Goal: Browse casually: Explore the website without a specific task or goal

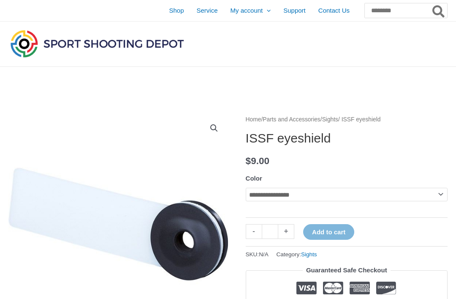
click at [437, 194] on select "**********" at bounding box center [347, 195] width 202 height 14
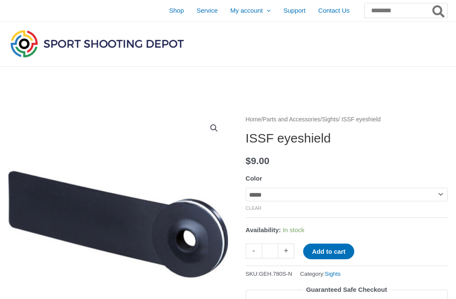
click at [316, 193] on select "**********" at bounding box center [347, 195] width 202 height 14
select select "**********"
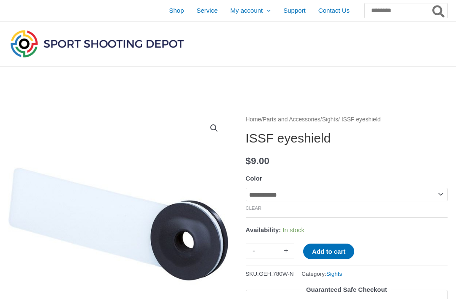
click at [329, 14] on span "Contact Us" at bounding box center [334, 10] width 31 height 21
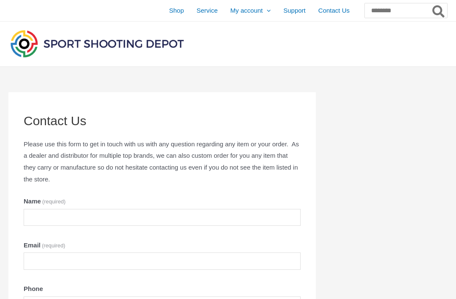
click at [284, 11] on span "Support" at bounding box center [295, 10] width 22 height 21
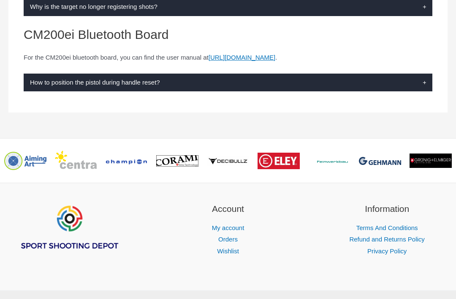
scroll to position [274, 0]
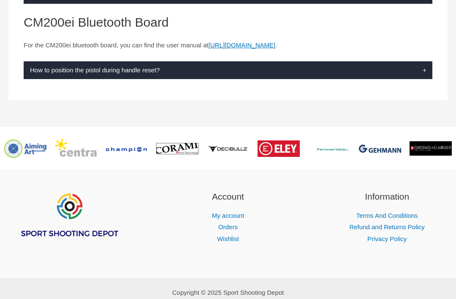
click at [74, 221] on img "Footer Widget 1" at bounding box center [68, 215] width 101 height 51
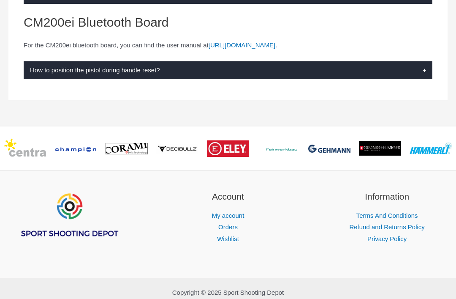
click at [90, 231] on img "Footer Widget 1" at bounding box center [68, 215] width 101 height 51
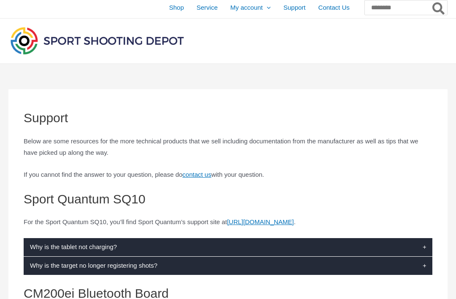
scroll to position [0, 0]
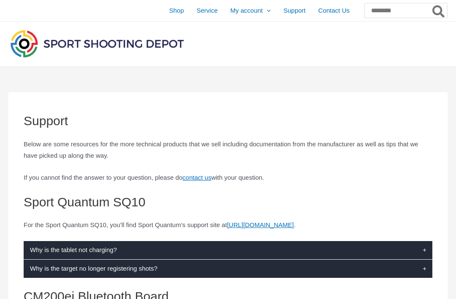
click at [169, 10] on span "Shop" at bounding box center [176, 10] width 15 height 21
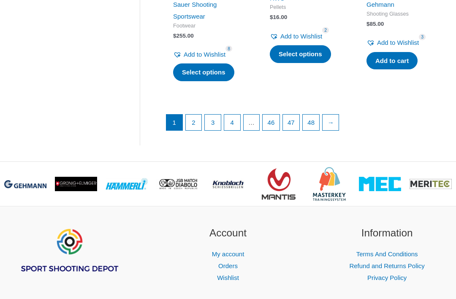
scroll to position [1189, 0]
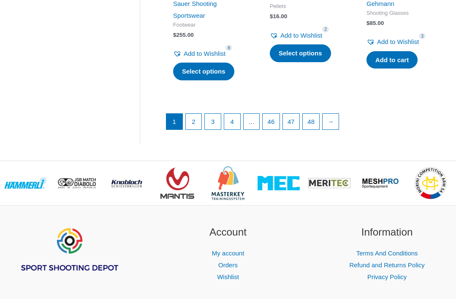
click at [401, 249] on link "Terms And Conditions" at bounding box center [388, 252] width 62 height 7
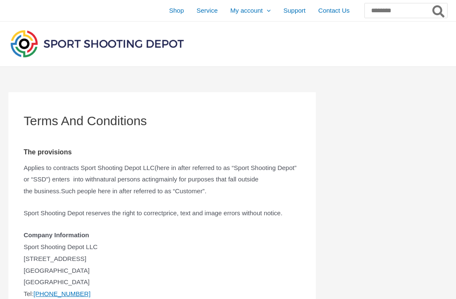
click at [169, 10] on span "Shop" at bounding box center [176, 10] width 15 height 21
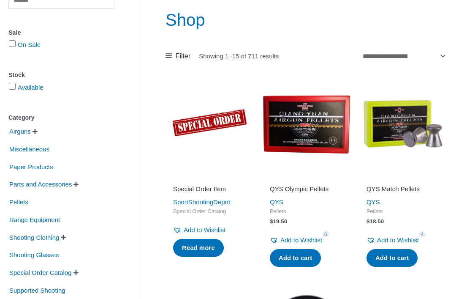
scroll to position [102, 0]
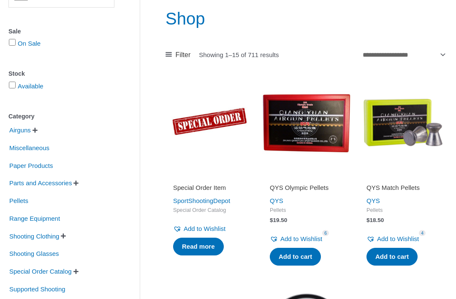
click at [44, 226] on span "Range Equipment" at bounding box center [34, 218] width 52 height 14
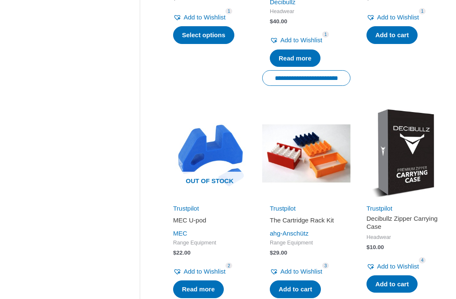
scroll to position [774, 0]
click at [191, 205] on link "Trustpilot" at bounding box center [186, 208] width 26 height 7
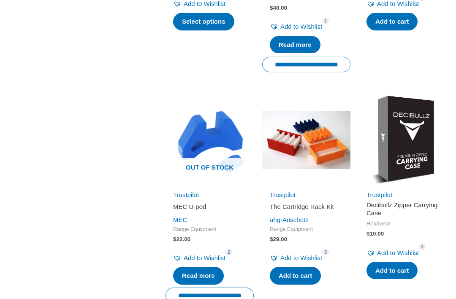
click at [189, 191] on link "Trustpilot" at bounding box center [186, 194] width 26 height 7
click at [198, 202] on h2 "MEC U-pod" at bounding box center [209, 206] width 73 height 8
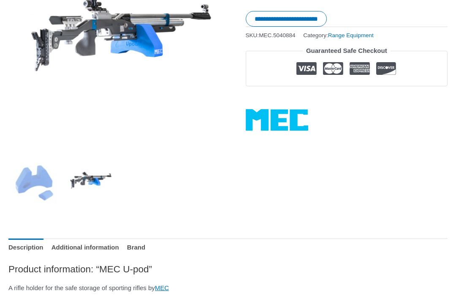
scroll to position [211, 0]
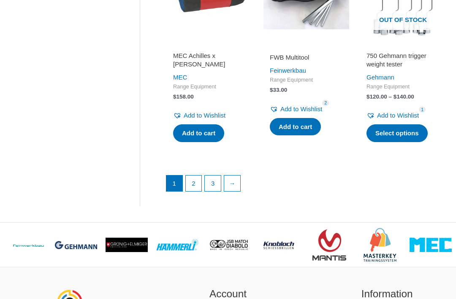
scroll to position [1140, 0]
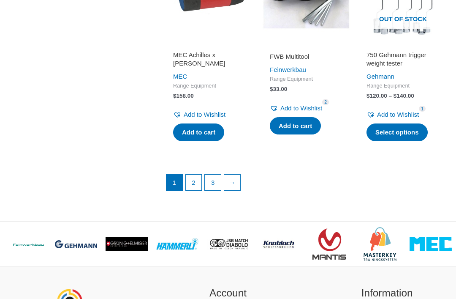
click at [235, 175] on link "→" at bounding box center [232, 183] width 16 height 16
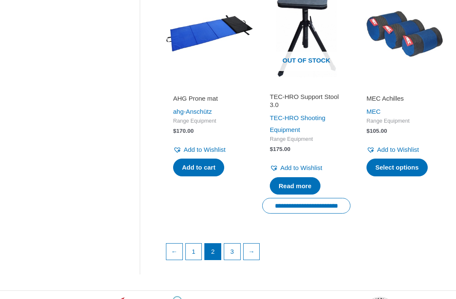
scroll to position [1139, 0]
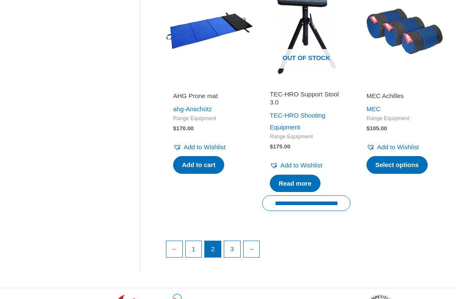
click at [235, 241] on link "3" at bounding box center [232, 249] width 16 height 16
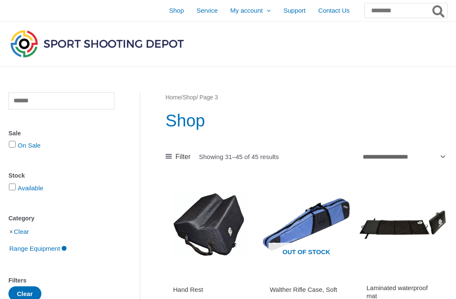
click at [57, 40] on img at bounding box center [96, 43] width 177 height 31
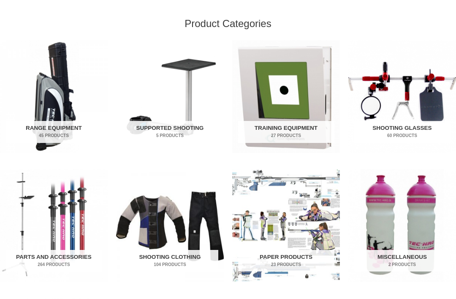
scroll to position [271, 0]
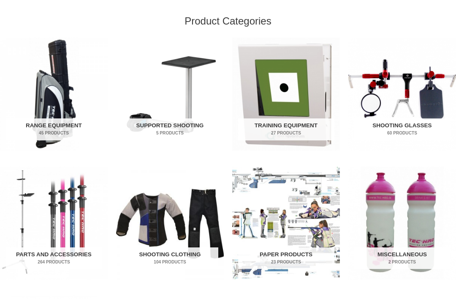
click at [292, 221] on img "Visit product category Paper Products" at bounding box center [286, 222] width 108 height 113
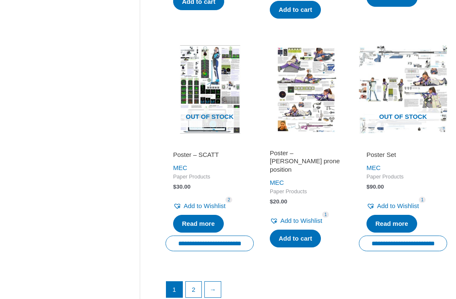
scroll to position [1058, 0]
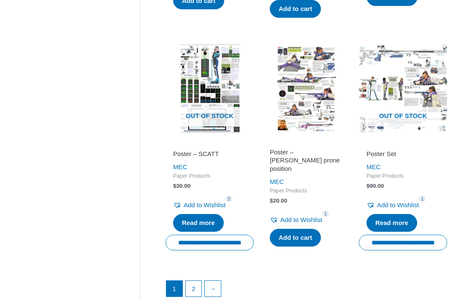
click at [220, 285] on link "→" at bounding box center [213, 289] width 16 height 16
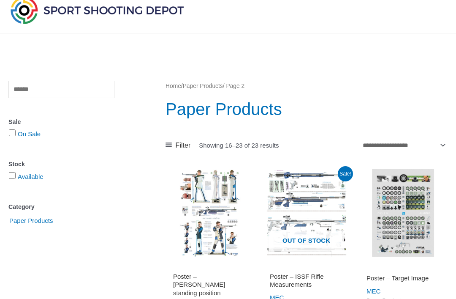
scroll to position [35, 0]
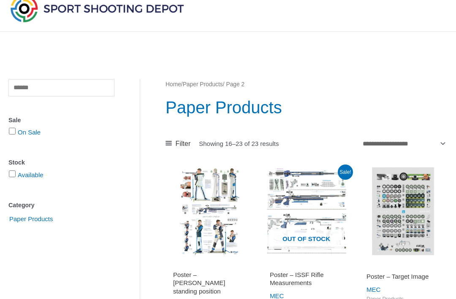
click at [398, 208] on img at bounding box center [403, 211] width 88 height 88
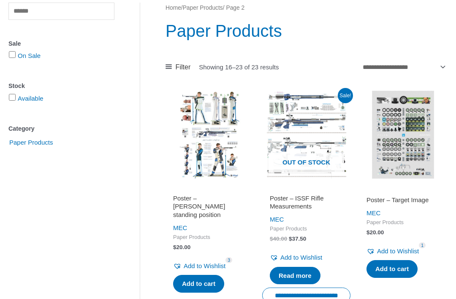
scroll to position [110, 0]
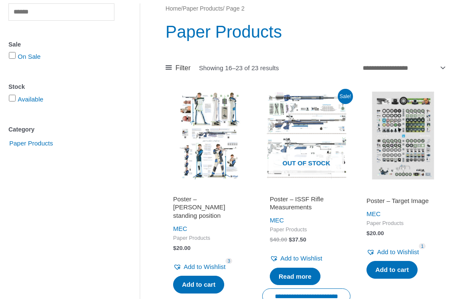
click at [209, 155] on img at bounding box center [210, 136] width 88 height 88
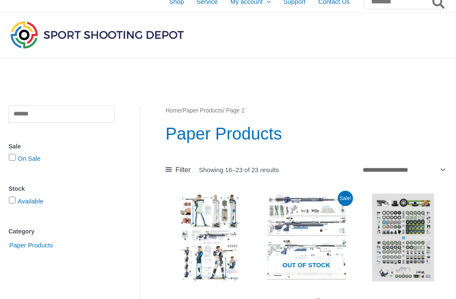
scroll to position [0, 0]
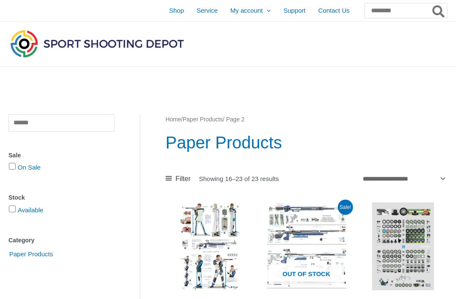
click at [169, 9] on span "Shop" at bounding box center [176, 10] width 15 height 21
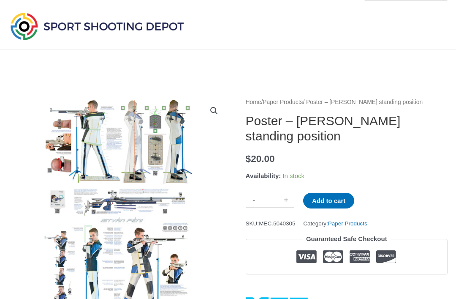
scroll to position [16, 0]
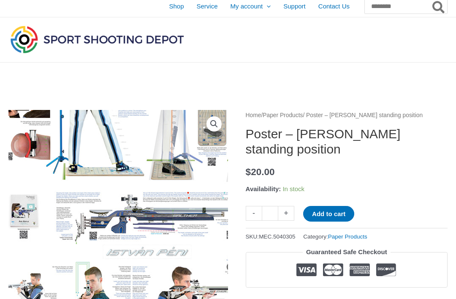
scroll to position [0, 0]
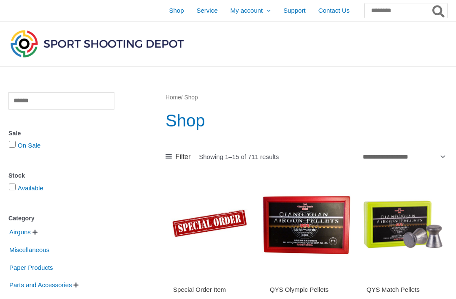
click at [34, 41] on img at bounding box center [96, 43] width 177 height 31
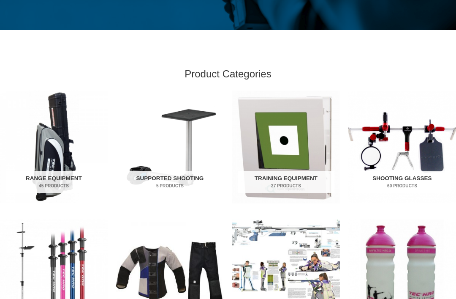
scroll to position [216, 0]
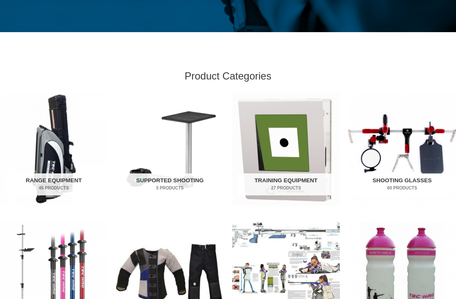
click at [274, 156] on img "Visit product category Training Equipment" at bounding box center [286, 149] width 108 height 113
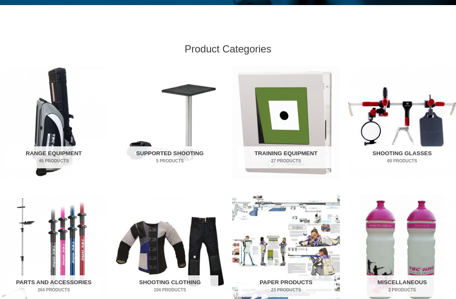
click at [167, 155] on h2 "Supported Shooting 5 Products" at bounding box center [170, 157] width 96 height 22
click at [30, 156] on h2 "Range Equipment 45 Products" at bounding box center [54, 157] width 96 height 22
click at [400, 128] on img "Visit product category Shooting Glasses" at bounding box center [403, 121] width 108 height 113
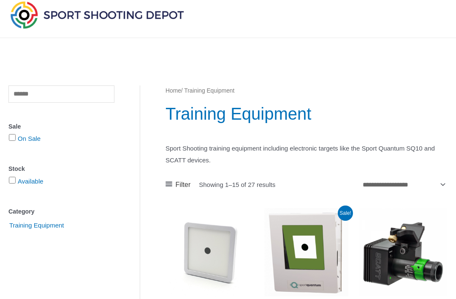
scroll to position [28, 0]
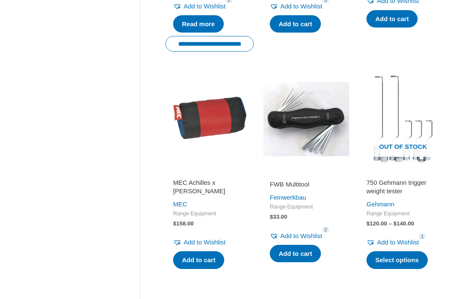
scroll to position [1051, 0]
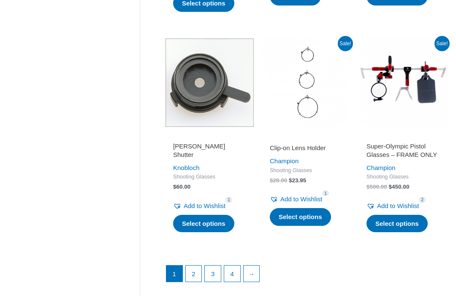
scroll to position [1088, 0]
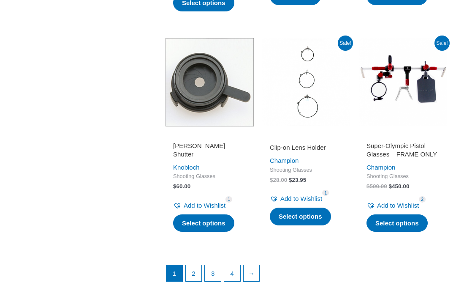
click at [254, 265] on link "→" at bounding box center [252, 273] width 16 height 16
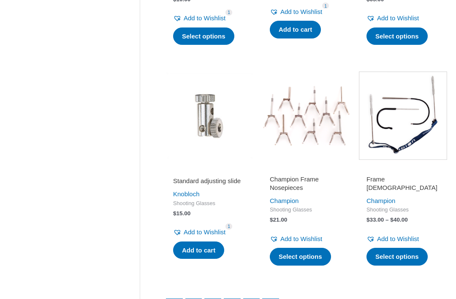
scroll to position [1024, 0]
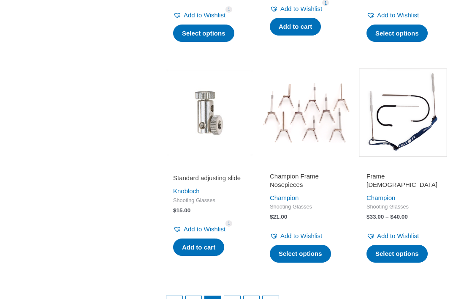
click at [277, 296] on link "→" at bounding box center [271, 304] width 16 height 16
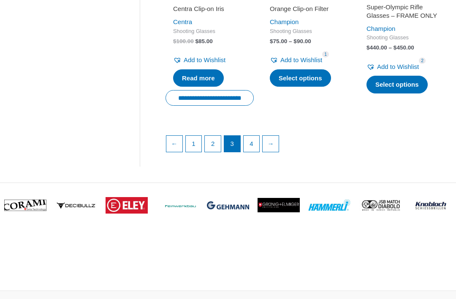
scroll to position [1227, 0]
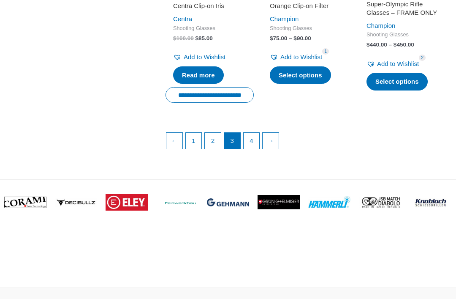
click at [270, 133] on link "→" at bounding box center [271, 141] width 16 height 16
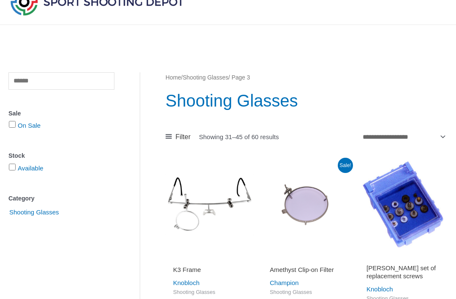
scroll to position [0, 0]
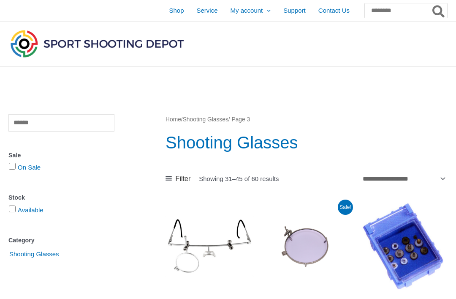
click at [35, 46] on img at bounding box center [96, 43] width 177 height 31
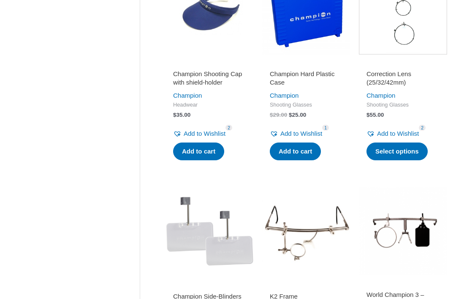
scroll to position [447, 0]
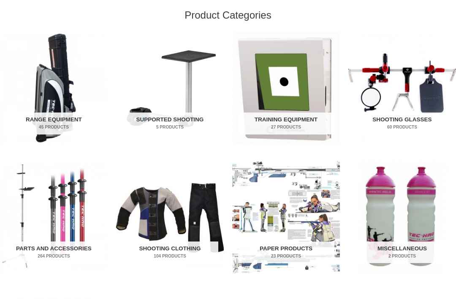
scroll to position [277, 0]
click at [63, 119] on h2 "Range Equipment 45 Products" at bounding box center [54, 123] width 96 height 22
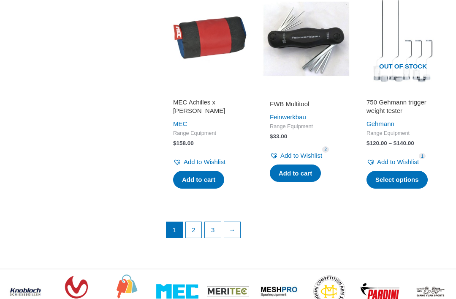
scroll to position [1136, 0]
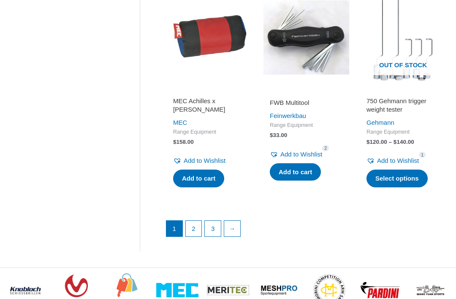
click at [235, 221] on link "→" at bounding box center [232, 229] width 16 height 16
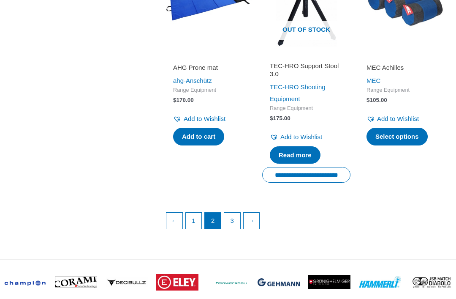
scroll to position [1188, 0]
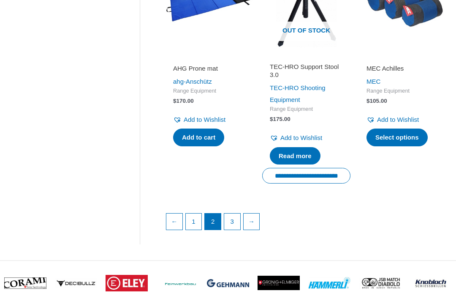
click at [232, 213] on link "3" at bounding box center [232, 221] width 16 height 16
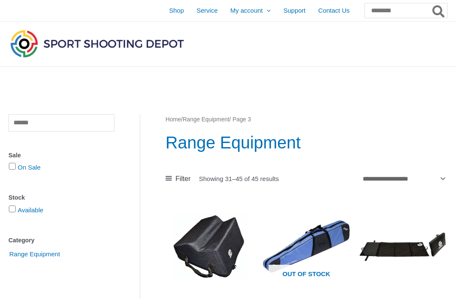
click at [30, 49] on img at bounding box center [96, 43] width 177 height 31
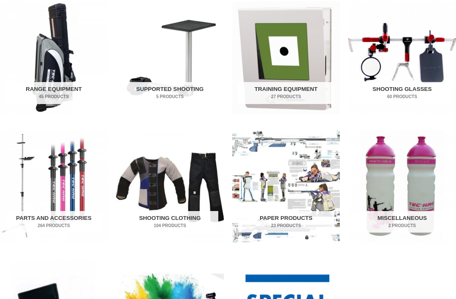
scroll to position [308, 0]
click at [52, 179] on img "Visit product category Parts and Accessories" at bounding box center [54, 186] width 108 height 113
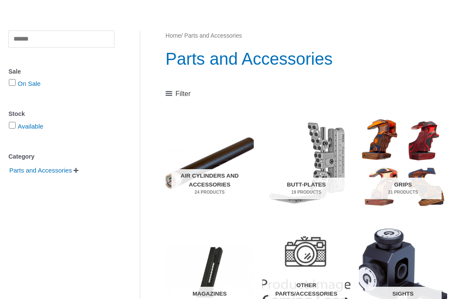
scroll to position [84, 0]
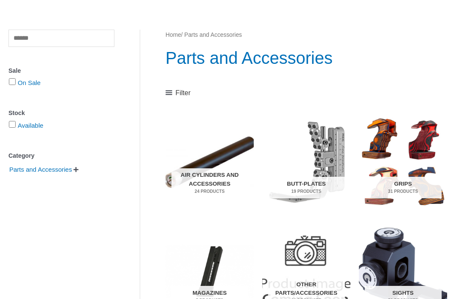
click at [399, 156] on img "Visit product category Grips" at bounding box center [403, 162] width 88 height 93
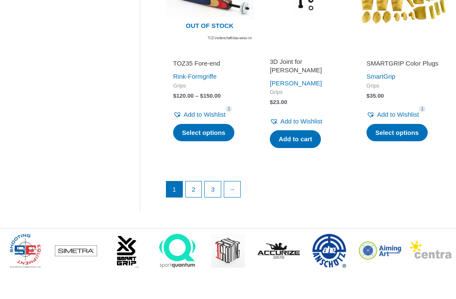
scroll to position [1124, 0]
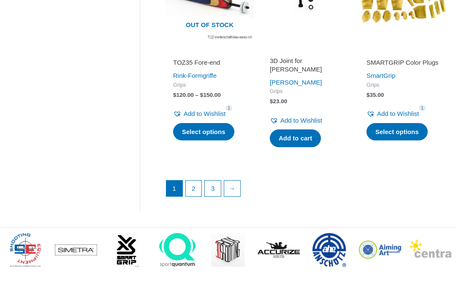
click at [237, 187] on link "→" at bounding box center [232, 188] width 16 height 16
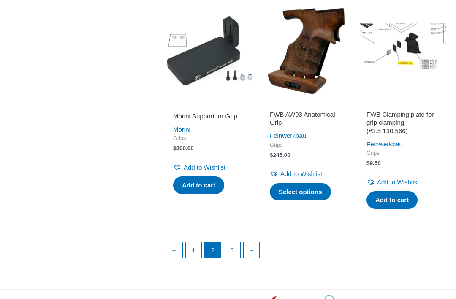
scroll to position [1100, 0]
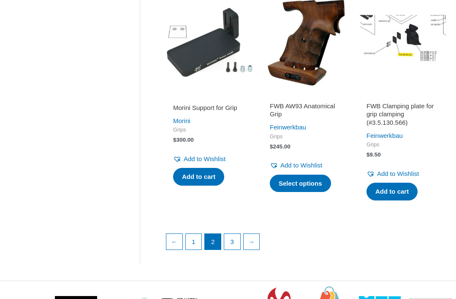
click at [260, 234] on link "→" at bounding box center [252, 242] width 16 height 16
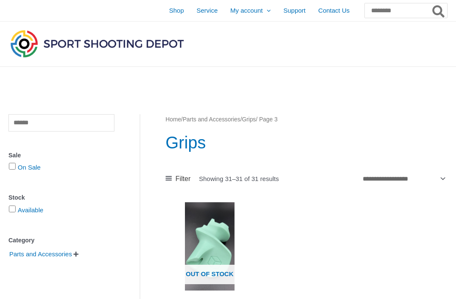
click at [222, 121] on link "Parts and Accessories" at bounding box center [212, 119] width 58 height 6
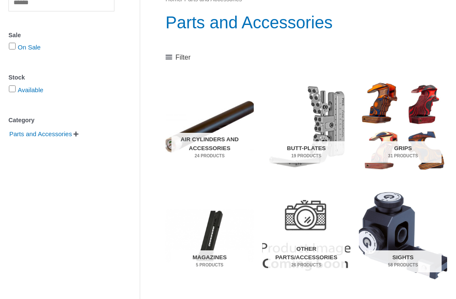
scroll to position [120, 0]
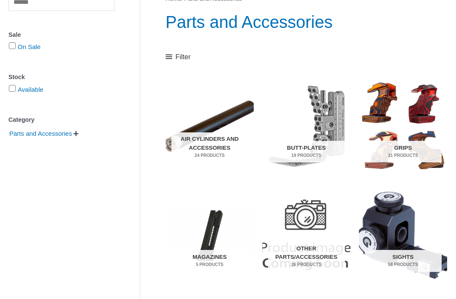
click at [304, 150] on h2 "Butt-Plates 19 Products" at bounding box center [306, 152] width 77 height 22
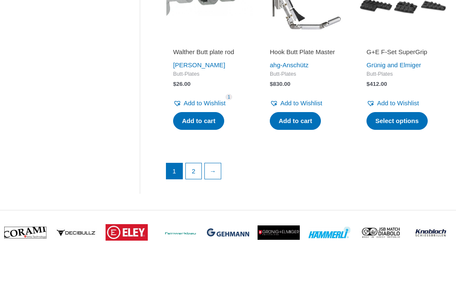
scroll to position [1190, 0]
click at [212, 179] on link "→" at bounding box center [213, 171] width 16 height 16
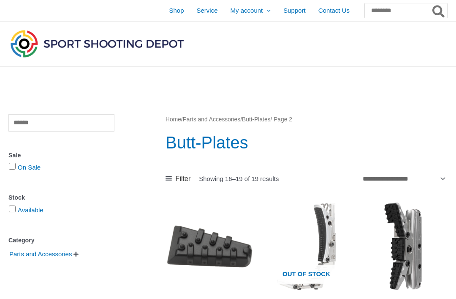
click at [216, 122] on link "Parts and Accessories" at bounding box center [212, 119] width 58 height 6
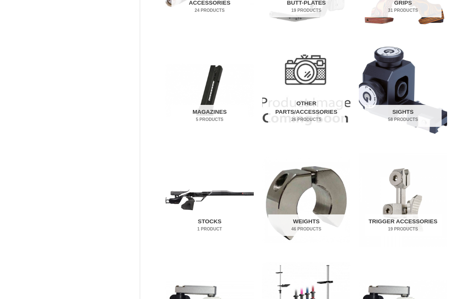
scroll to position [265, 0]
click at [403, 109] on h2 "Sights 58 Products" at bounding box center [403, 116] width 77 height 22
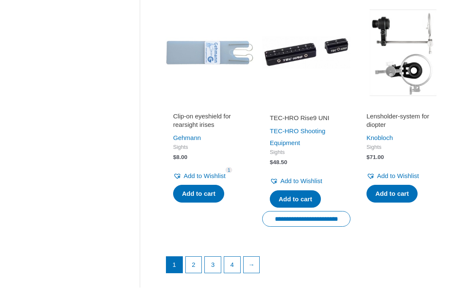
scroll to position [1086, 0]
click at [256, 257] on link "→" at bounding box center [252, 265] width 16 height 16
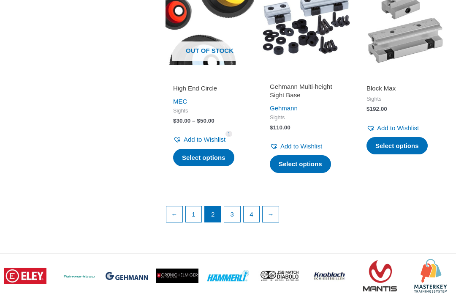
scroll to position [1165, 0]
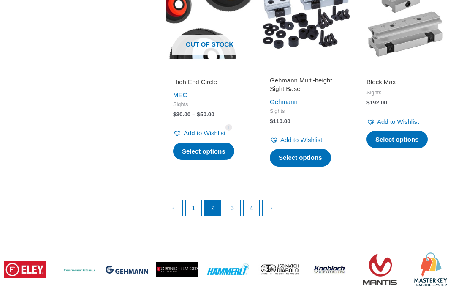
click at [270, 201] on link "→" at bounding box center [271, 208] width 16 height 16
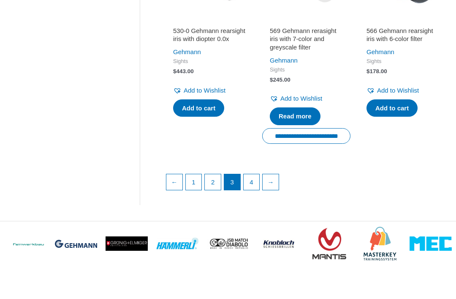
scroll to position [1184, 0]
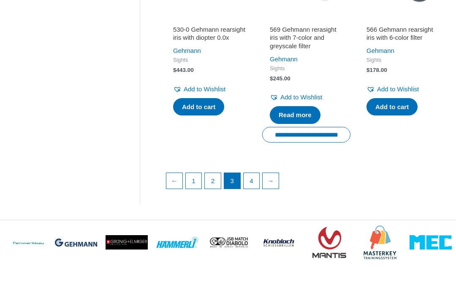
click at [277, 185] on link "→" at bounding box center [271, 181] width 16 height 16
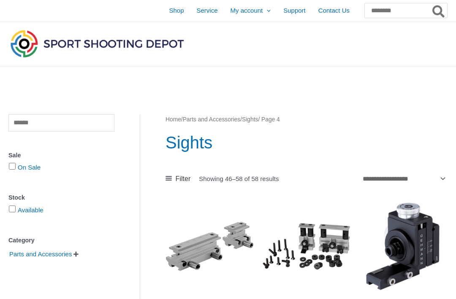
click at [219, 118] on link "Parts and Accessories" at bounding box center [212, 119] width 58 height 6
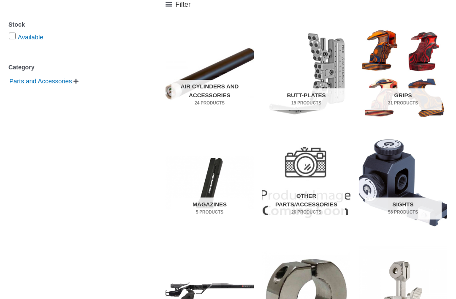
scroll to position [172, 0]
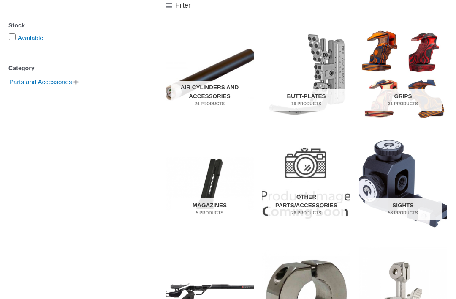
click at [307, 195] on h2 "Other Parts/Accessories 26 Products" at bounding box center [306, 205] width 77 height 30
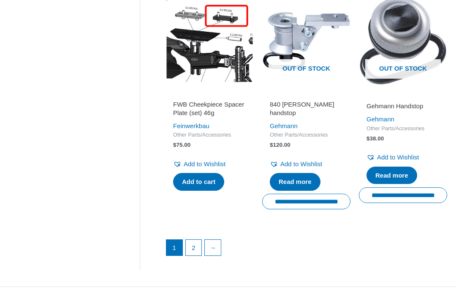
scroll to position [1140, 0]
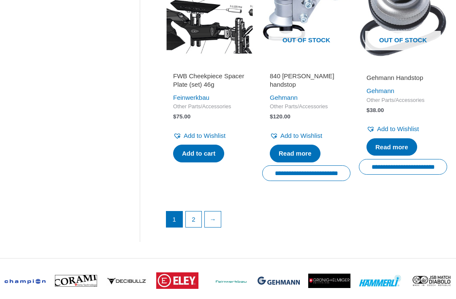
click at [215, 211] on link "→" at bounding box center [213, 219] width 16 height 16
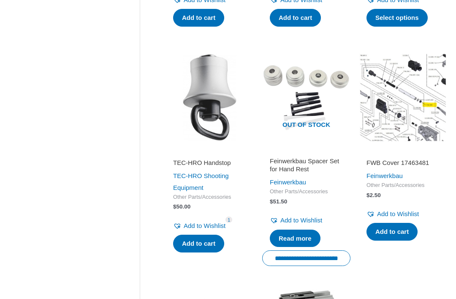
scroll to position [0, 0]
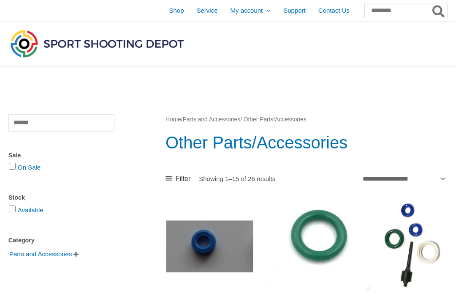
click at [227, 120] on link "Parts and Accessories" at bounding box center [212, 119] width 58 height 6
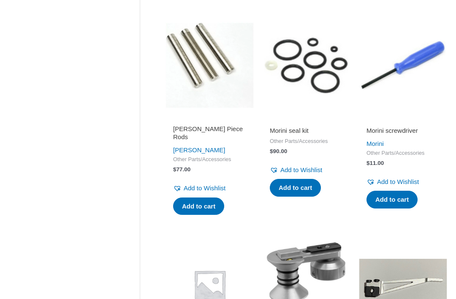
scroll to position [346, 0]
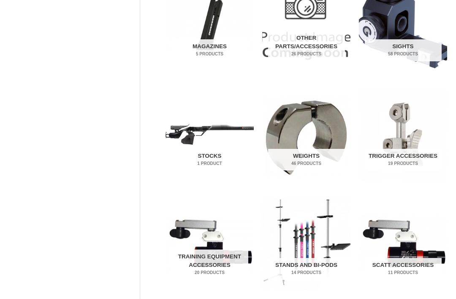
scroll to position [331, 0]
click at [310, 241] on img "Visit product category Stands and Bi-pods" at bounding box center [306, 242] width 88 height 93
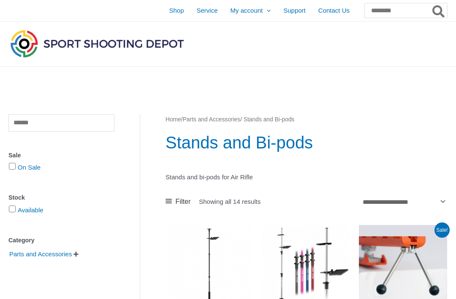
click at [219, 121] on link "Parts and Accessories" at bounding box center [212, 119] width 58 height 6
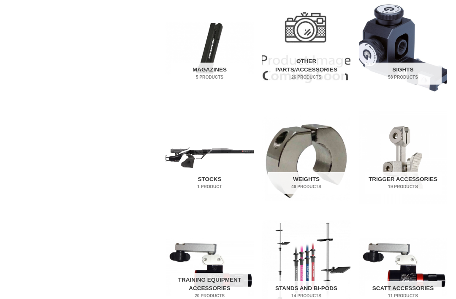
scroll to position [308, 0]
click at [208, 282] on h2 "Training Equipment Accessories 20 Products" at bounding box center [210, 288] width 77 height 30
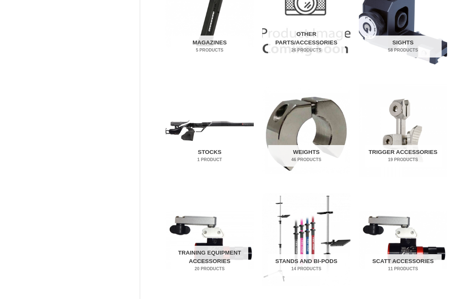
click at [310, 151] on h2 "Weights 46 Products" at bounding box center [306, 156] width 77 height 22
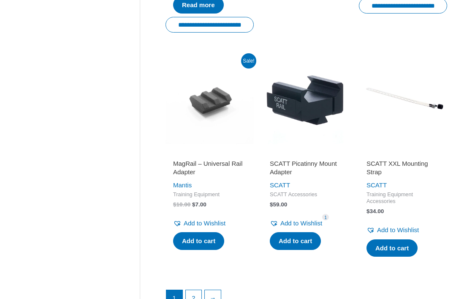
scroll to position [1126, 0]
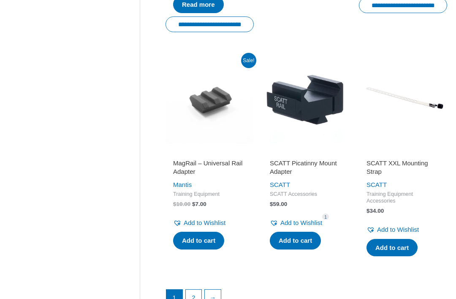
click at [219, 298] on link "→" at bounding box center [213, 298] width 16 height 16
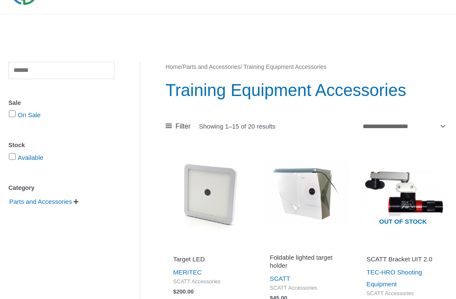
scroll to position [26, 0]
